Goal: Find specific page/section: Find specific page/section

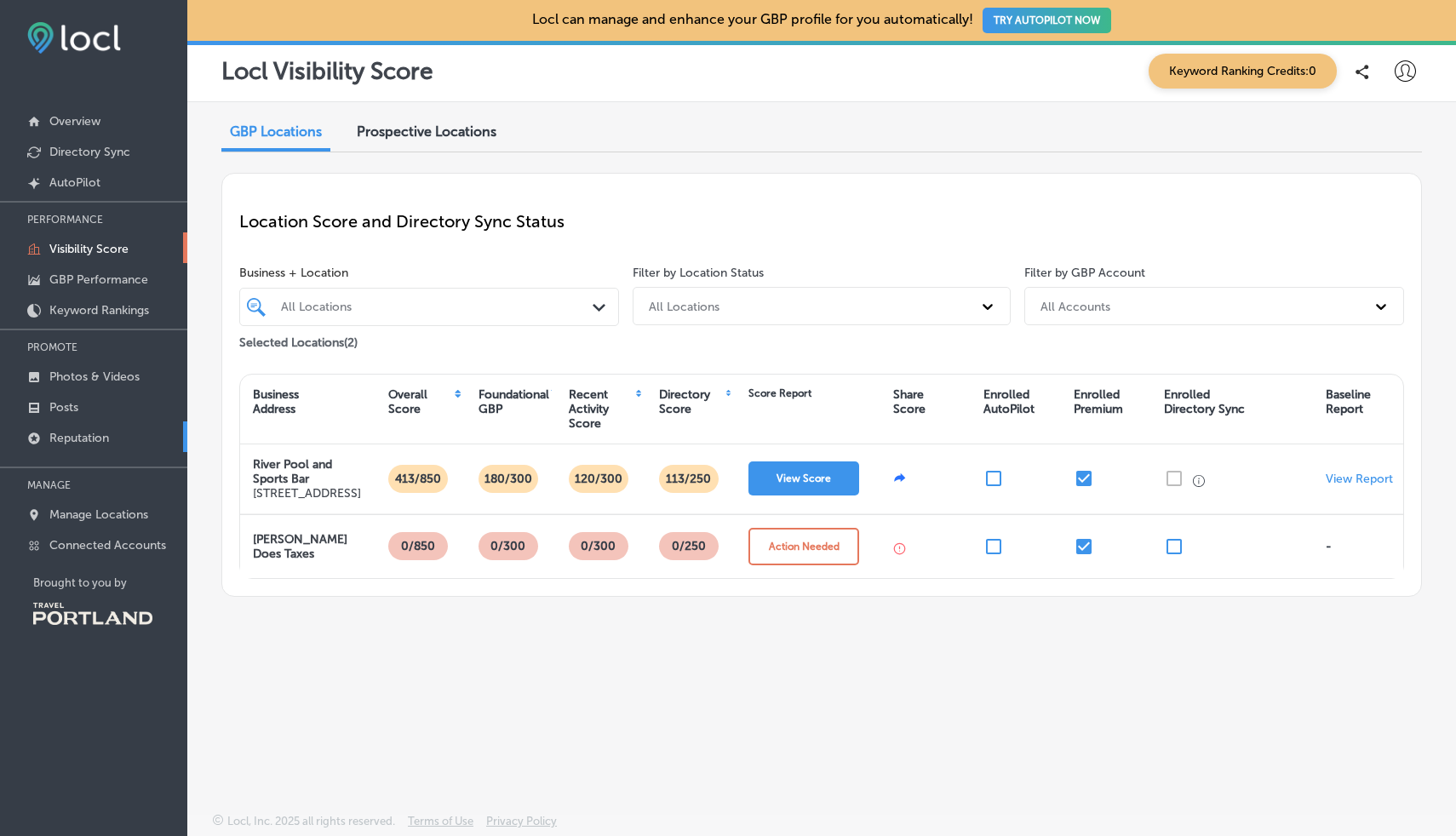
click at [94, 431] on p "Reputation" at bounding box center [79, 437] width 59 height 15
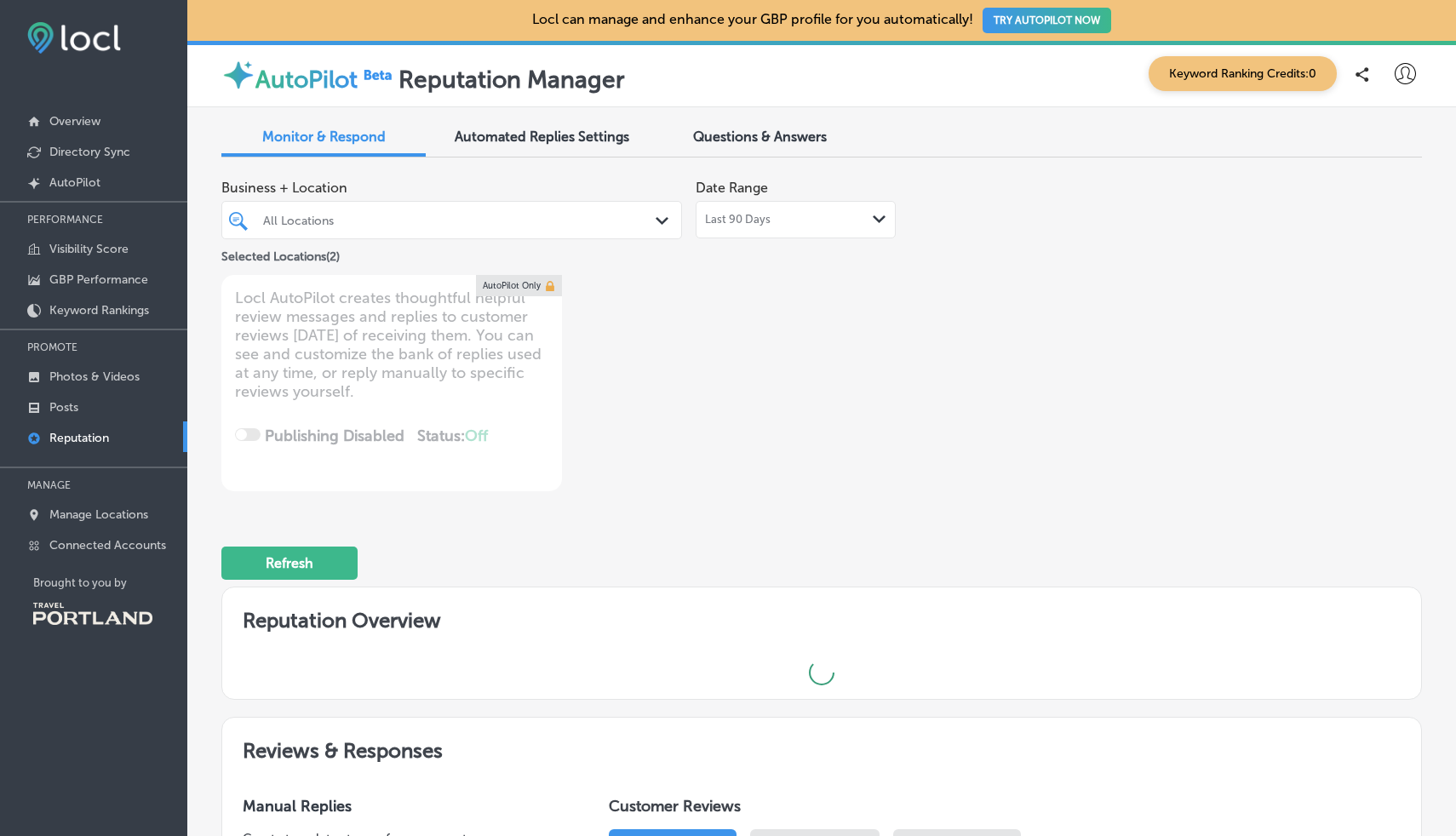
type textarea "x"
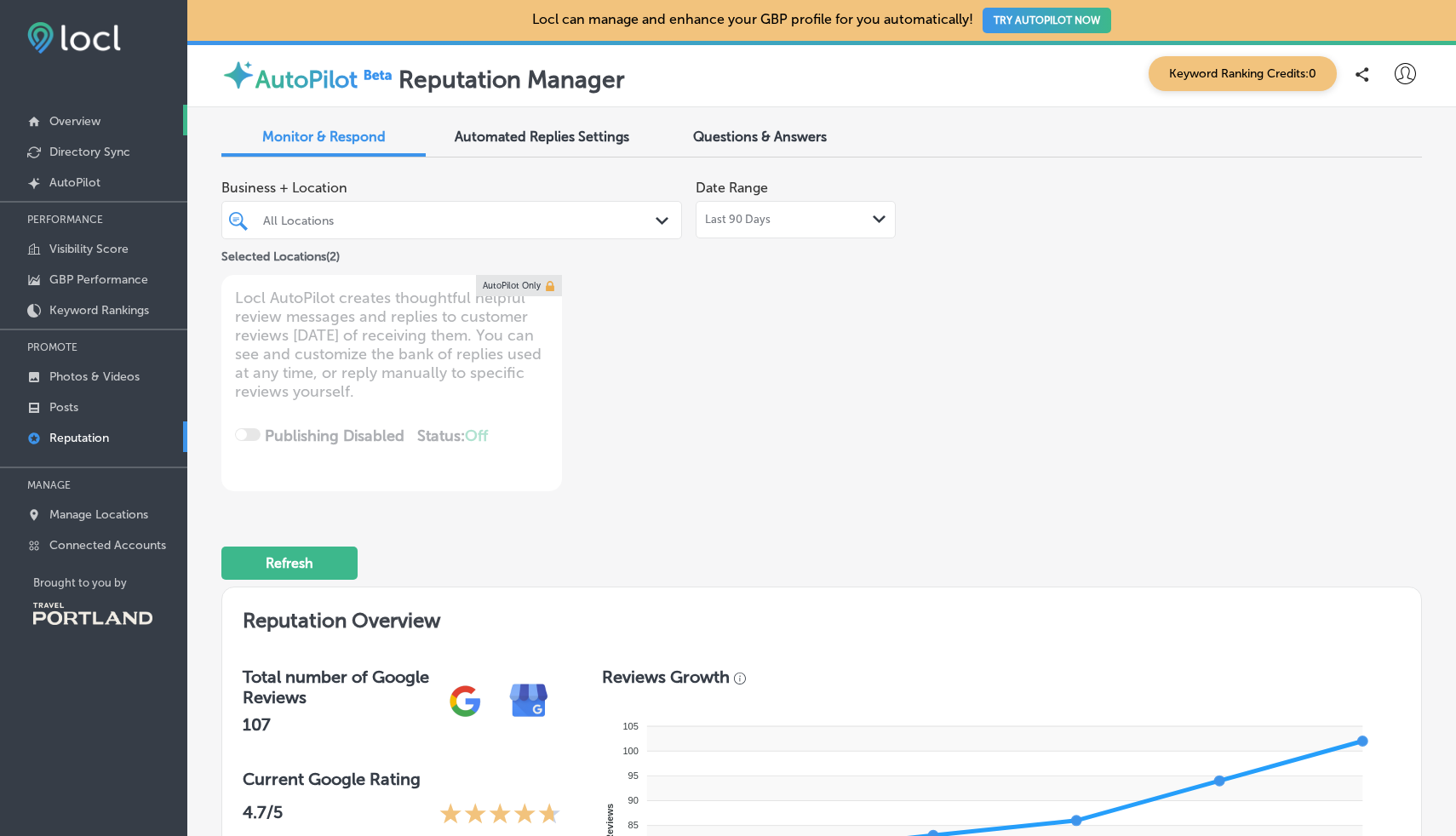
click at [69, 123] on p "Overview" at bounding box center [75, 121] width 51 height 15
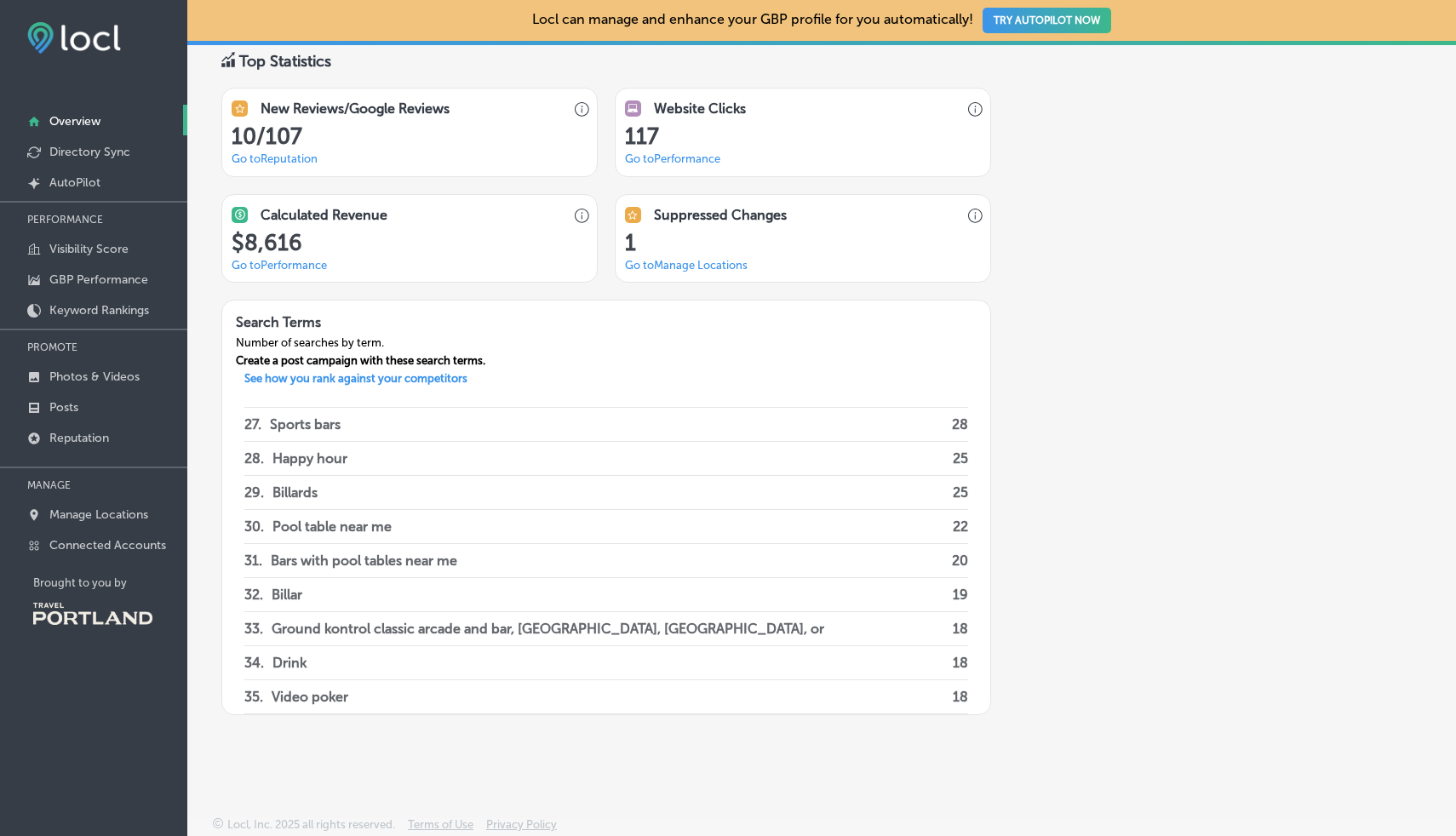
scroll to position [53, 0]
